Goal: Use online tool/utility: Utilize a website feature to perform a specific function

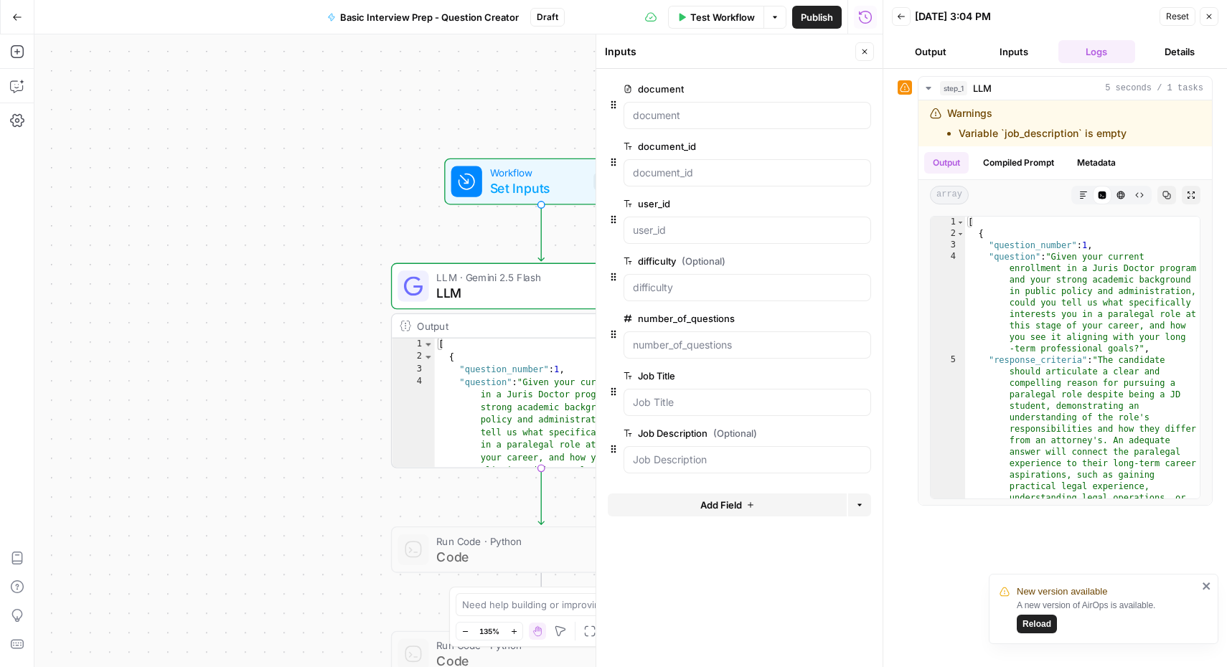
click at [929, 52] on button "Output" at bounding box center [930, 51] width 77 height 23
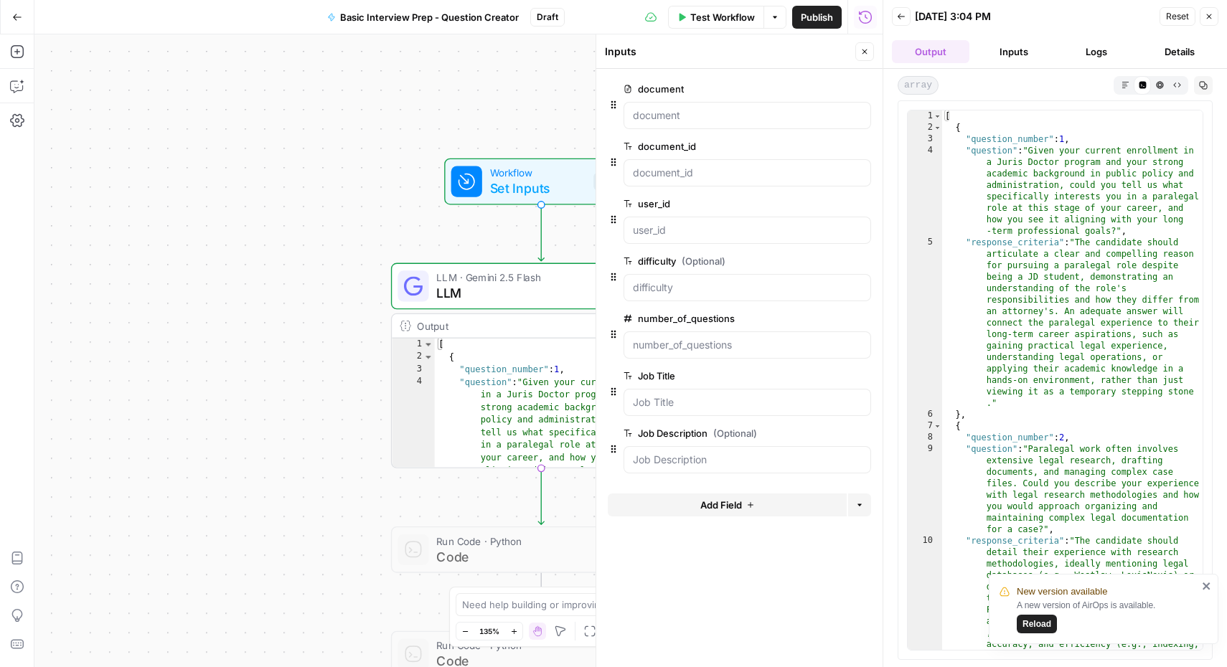
click at [1009, 50] on button "Inputs" at bounding box center [1013, 51] width 77 height 23
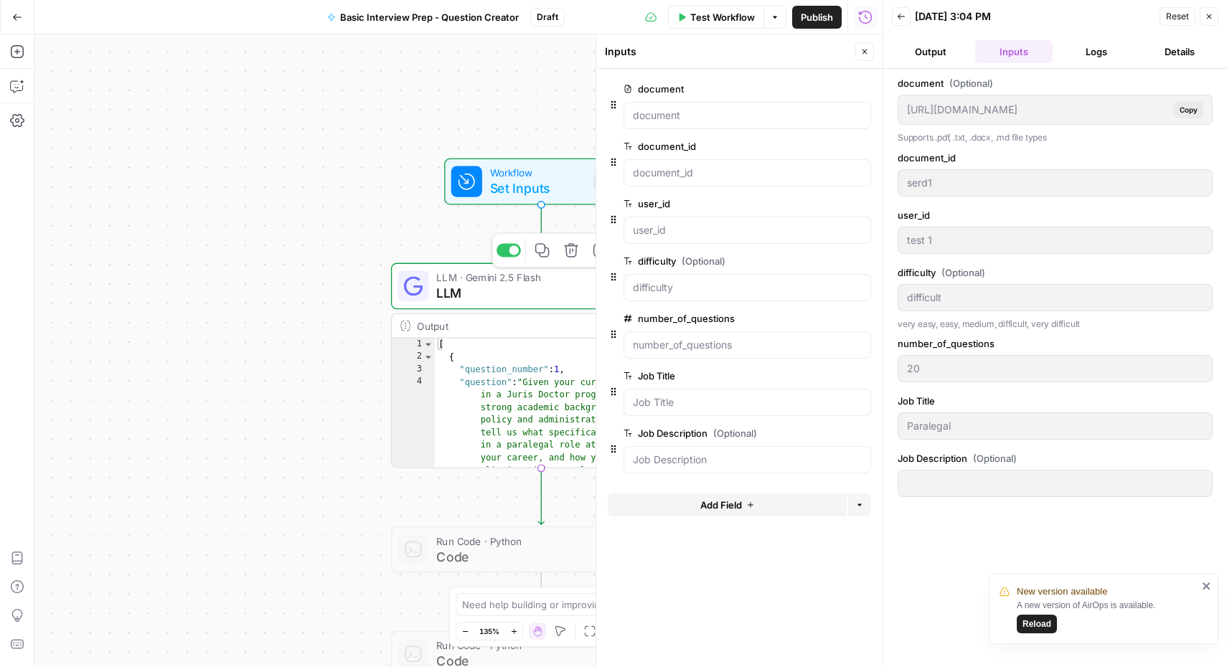
click at [512, 281] on span "LLM · Gemini 2.5 Flash" at bounding box center [538, 278] width 204 height 16
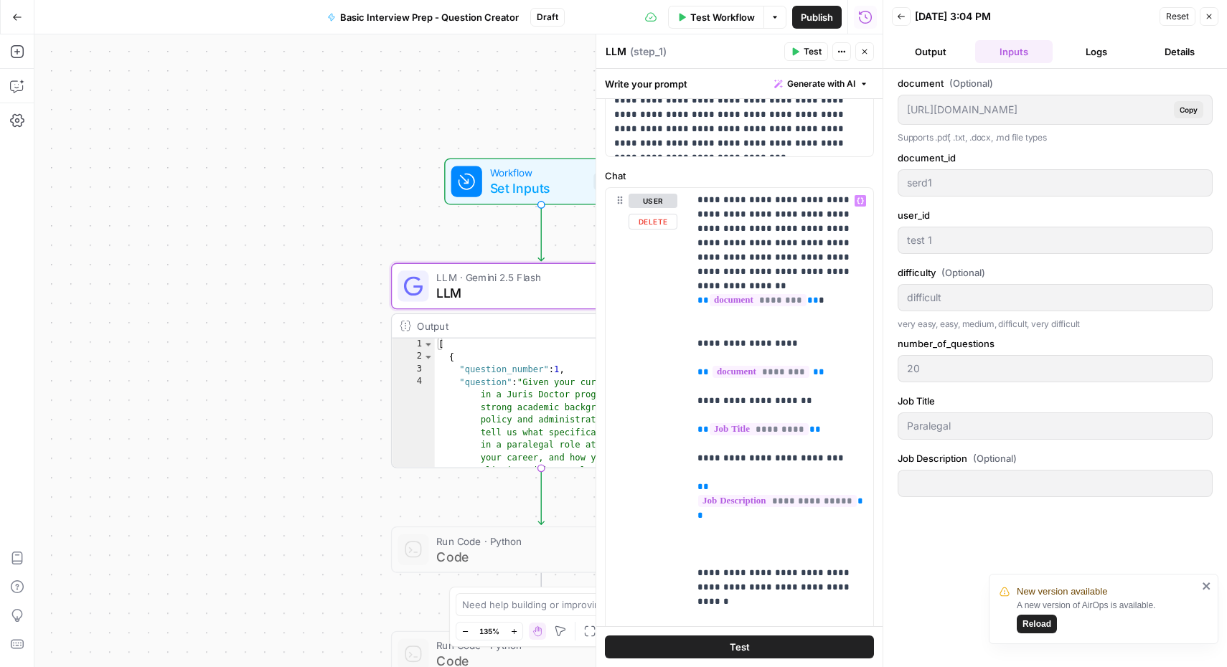
scroll to position [323, 0]
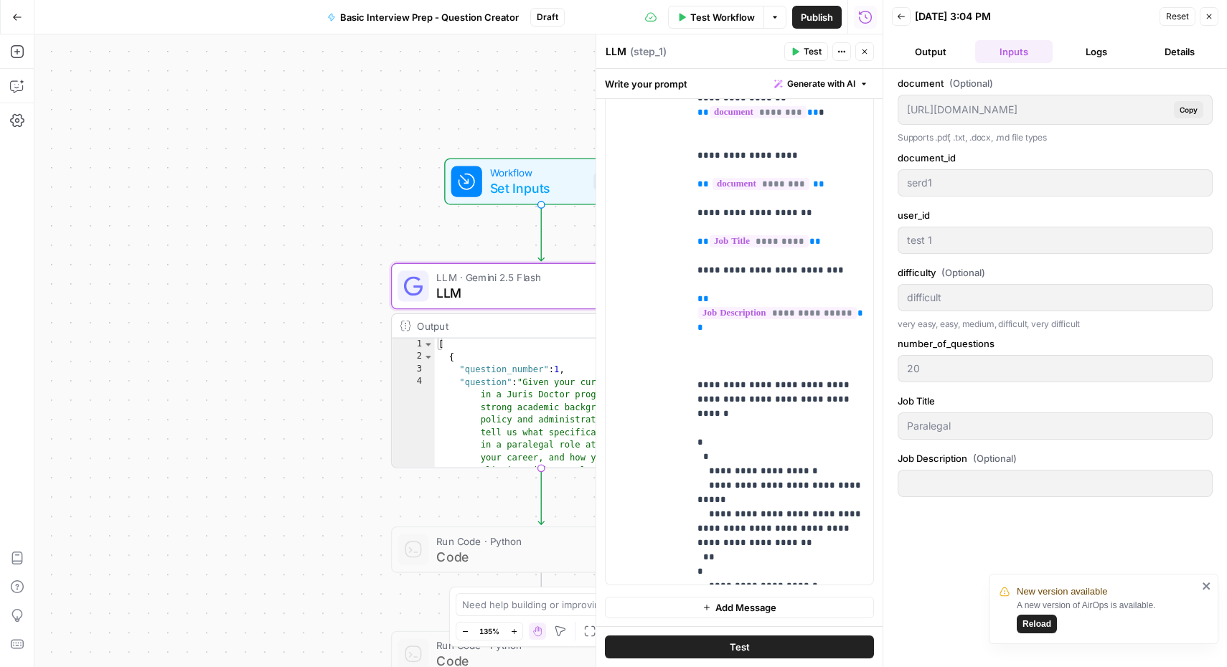
click at [1212, 15] on icon "button" at bounding box center [1208, 16] width 9 height 9
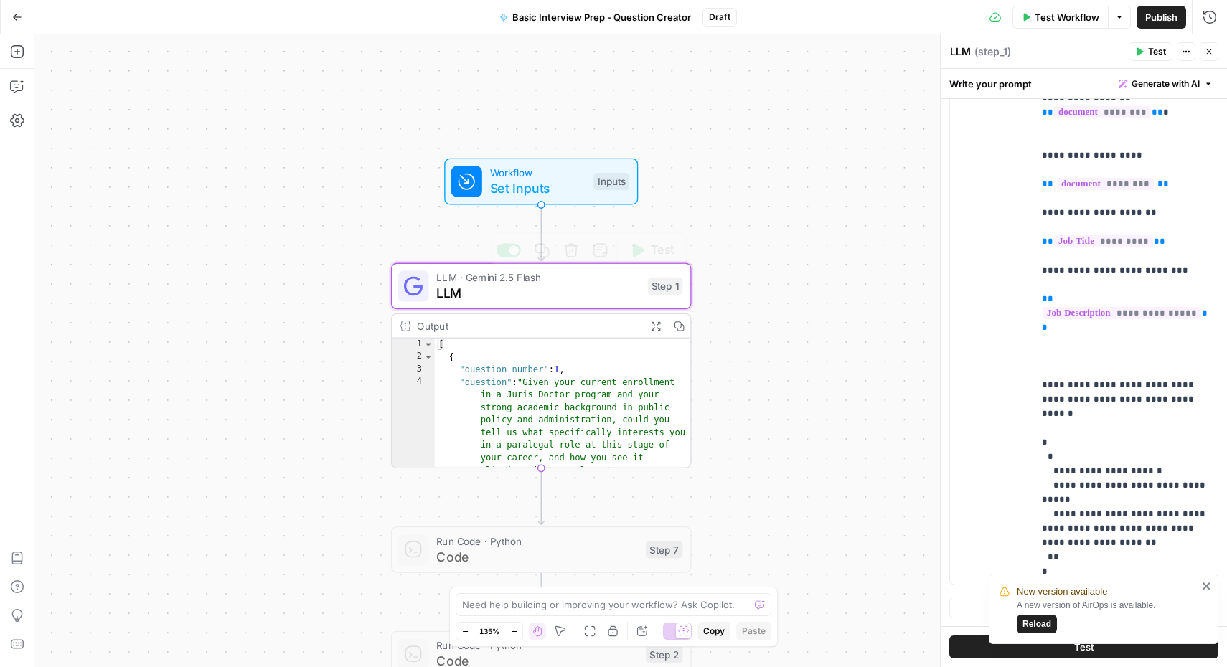
click at [547, 298] on span "LLM" at bounding box center [538, 292] width 204 height 19
click at [441, 286] on span "LLM" at bounding box center [538, 292] width 204 height 19
click at [410, 292] on icon at bounding box center [412, 285] width 19 height 19
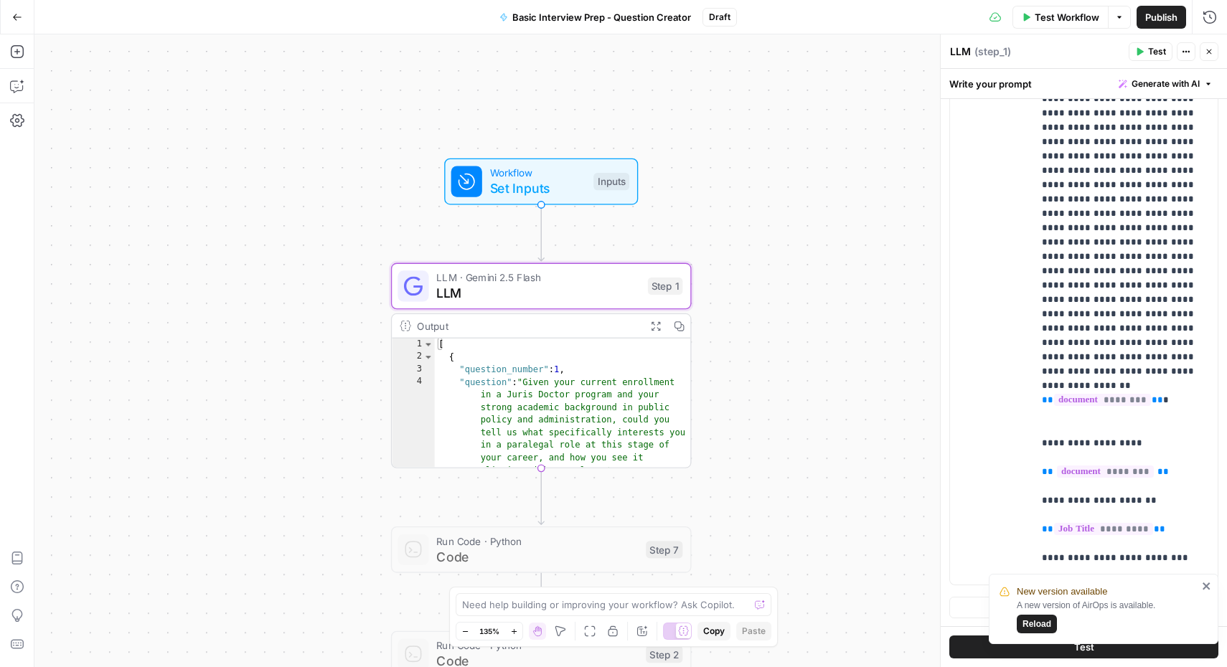
scroll to position [0, 0]
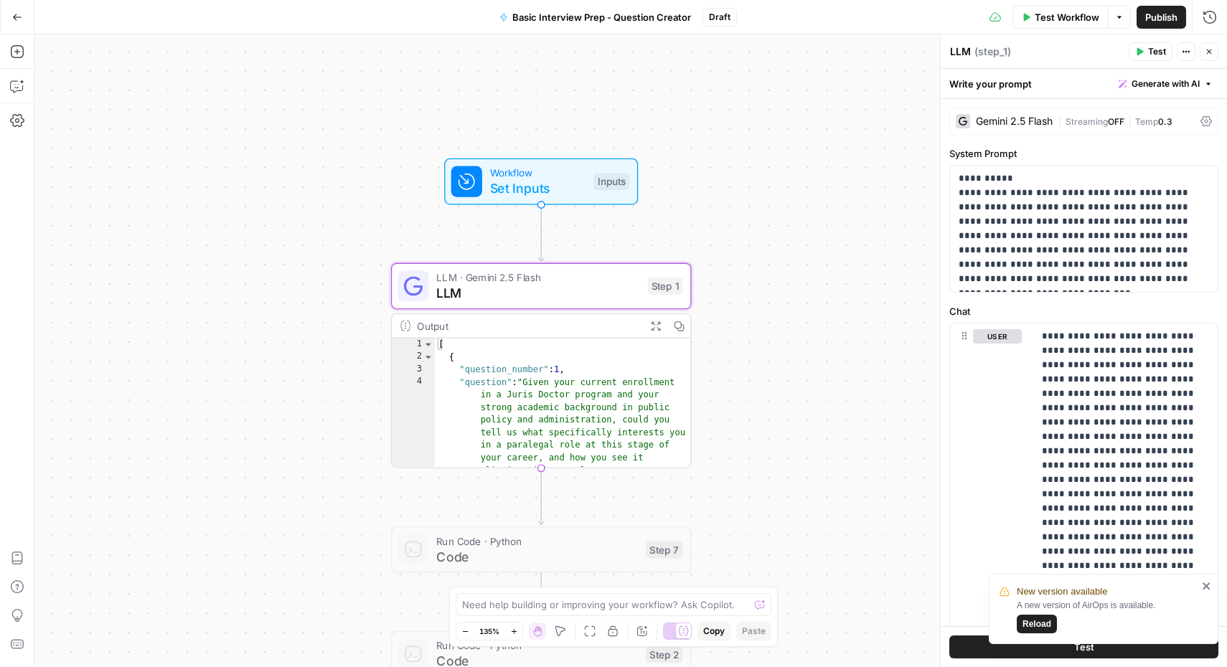
click at [1024, 117] on div "Gemini 2.5 Flash" at bounding box center [1014, 121] width 77 height 10
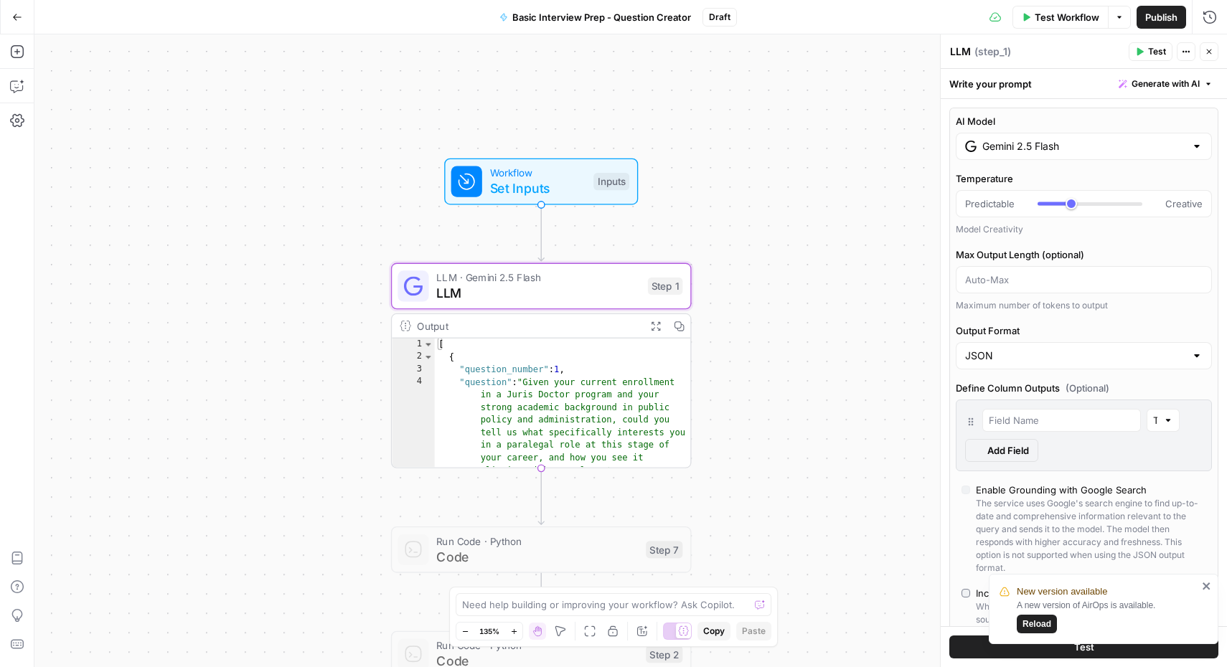
type input "***"
click at [1019, 146] on input "Gemini 2.5 Flash" at bounding box center [1083, 146] width 203 height 14
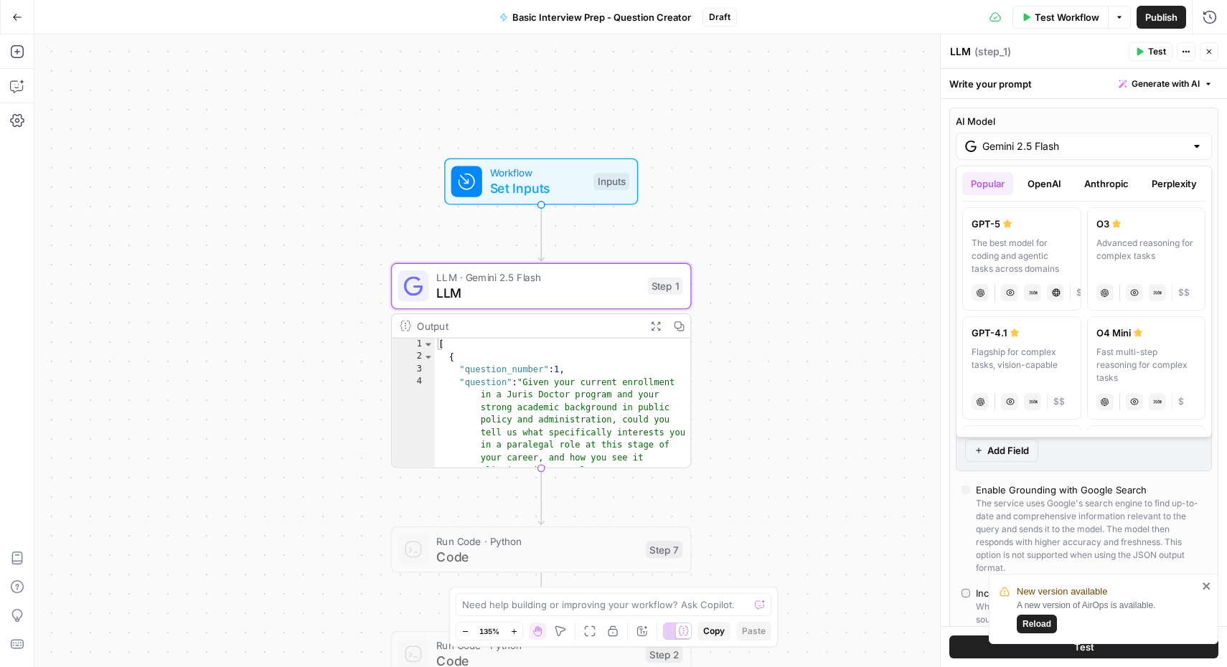
click at [1047, 180] on button "OpenAI" at bounding box center [1044, 183] width 51 height 23
click at [993, 336] on div "GPT-5 Nano" at bounding box center [1021, 333] width 100 height 14
type input "GPT-5 Nano"
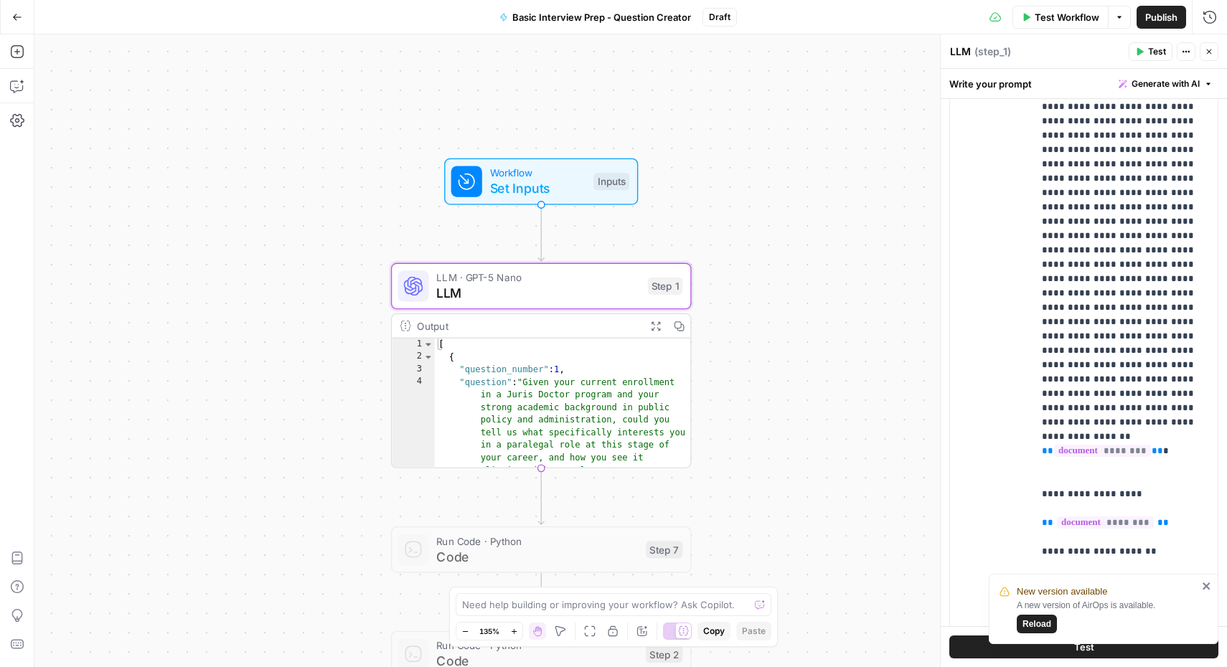
scroll to position [893, 0]
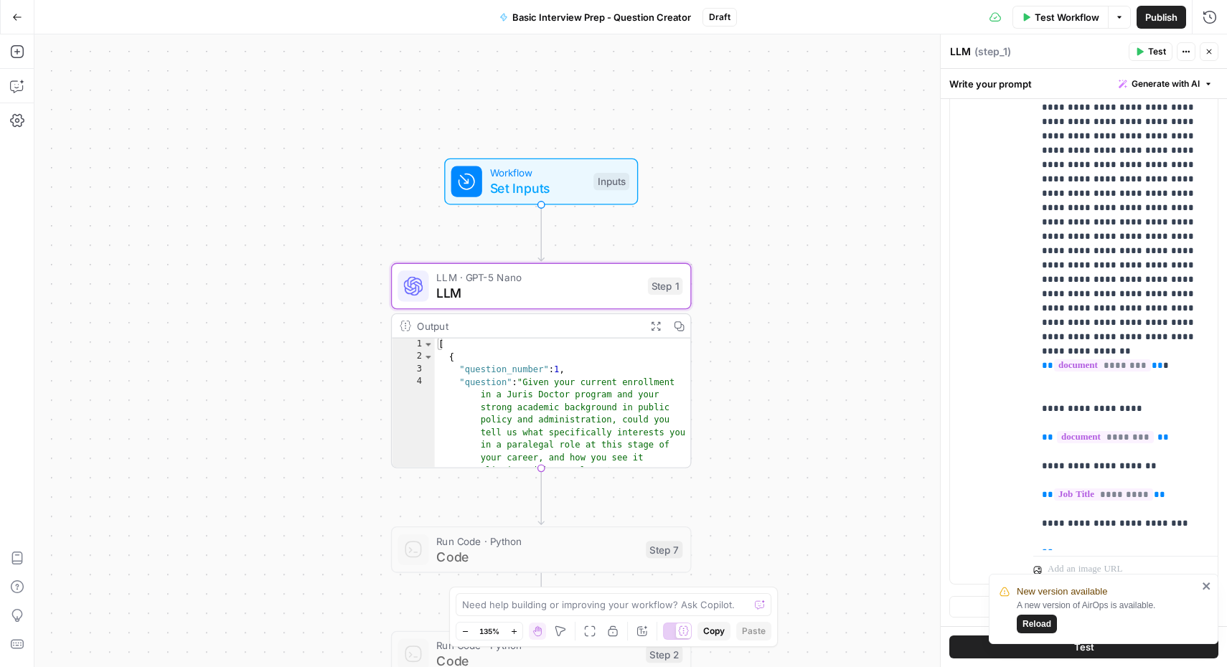
click at [1205, 584] on icon "close" at bounding box center [1206, 585] width 10 height 11
click at [1052, 650] on button "Test" at bounding box center [1083, 647] width 269 height 23
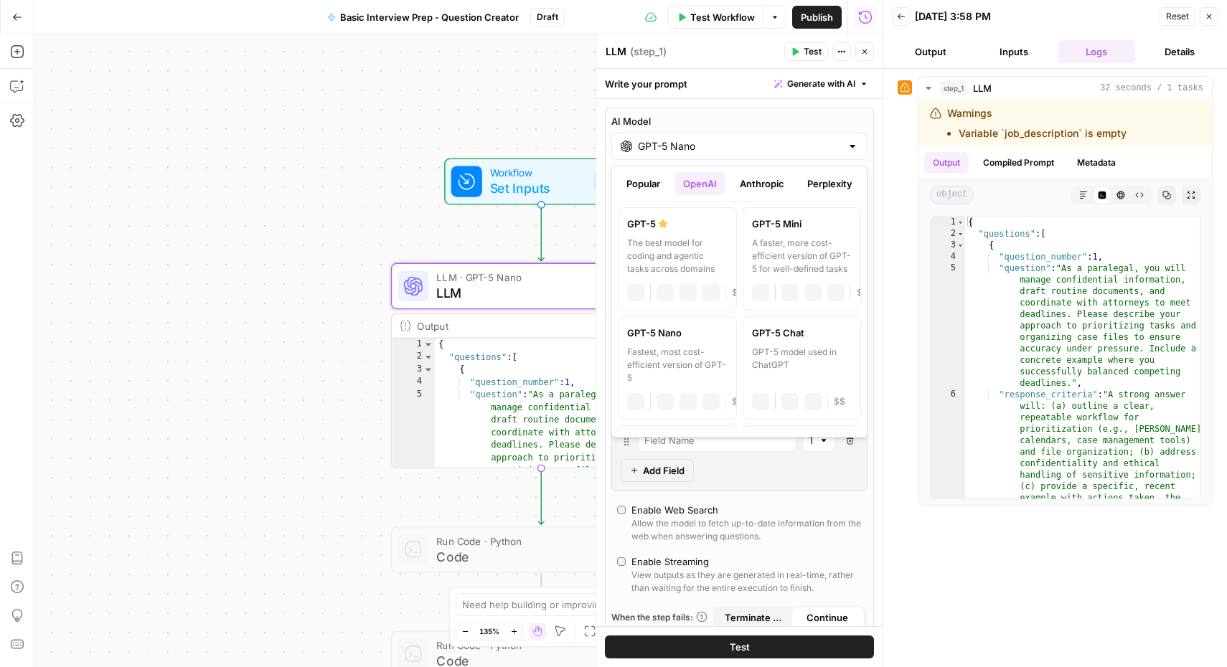
click at [678, 147] on input "GPT-5 Nano" at bounding box center [739, 146] width 203 height 14
type textarea "**********"
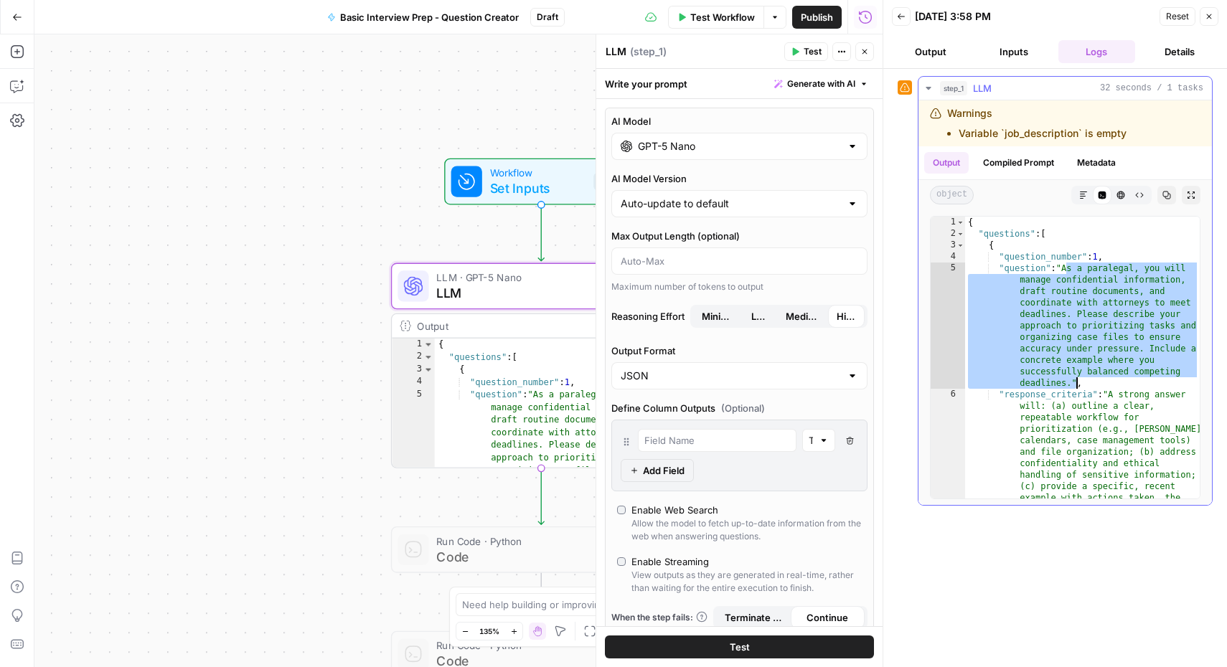
drag, startPoint x: 1064, startPoint y: 269, endPoint x: 1078, endPoint y: 382, distance: 113.5
click at [1078, 382] on div "{ "questions" : [ { "question_number" : 1 , "question" : "As a paralegal, you w…" at bounding box center [1082, 478] width 235 height 523
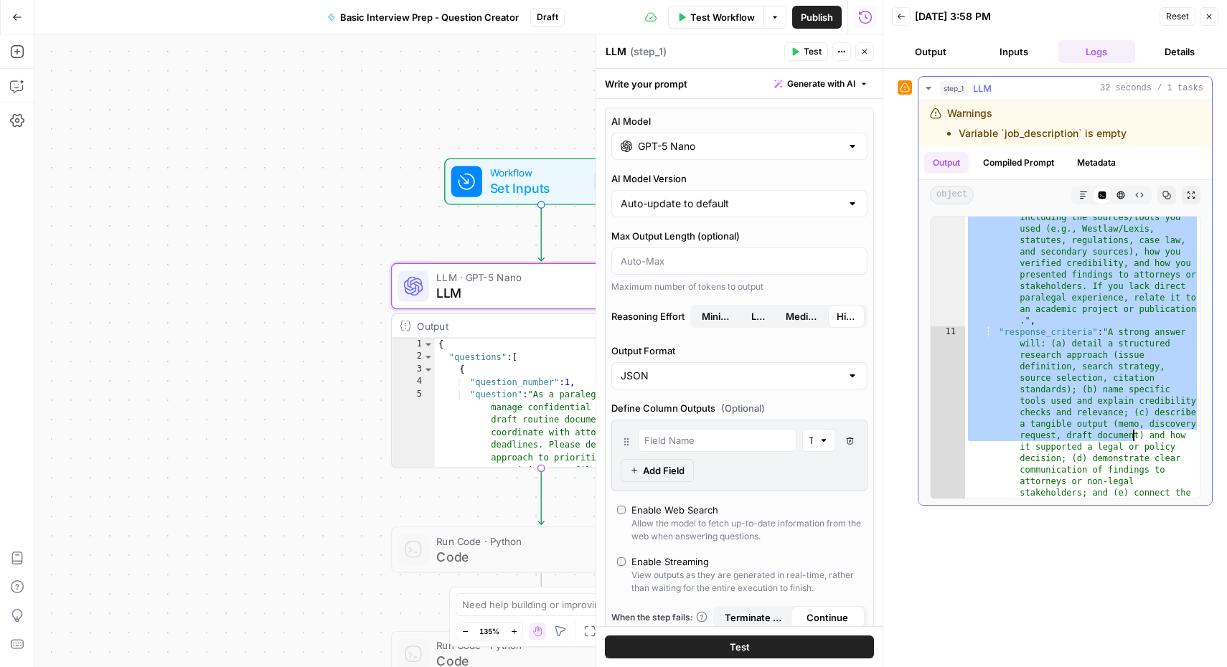
scroll to position [510, 0]
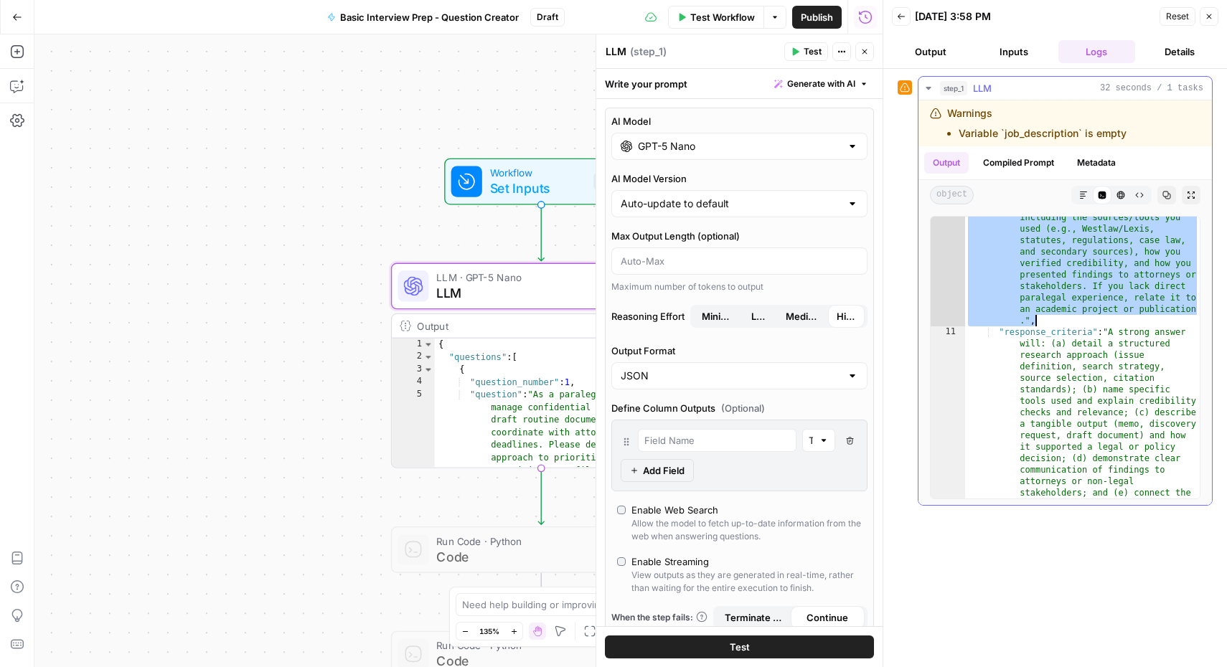
drag, startPoint x: 1062, startPoint y: 329, endPoint x: 1195, endPoint y: 322, distance: 132.9
click at [1195, 322] on div "**********" at bounding box center [1065, 357] width 270 height 283
